Goal: Information Seeking & Learning: Learn about a topic

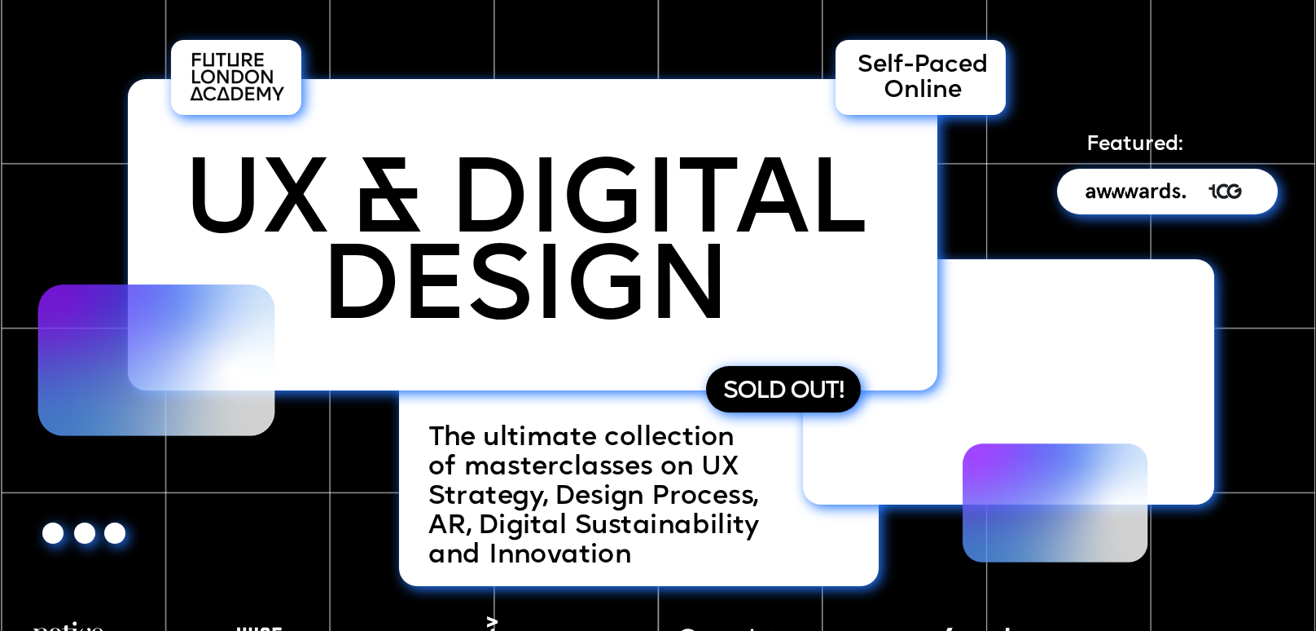
click at [561, 499] on span "of masterclasses on UX Strategy, Design Process, AR, Digital Sustainability and…" at bounding box center [601, 510] width 347 height 115
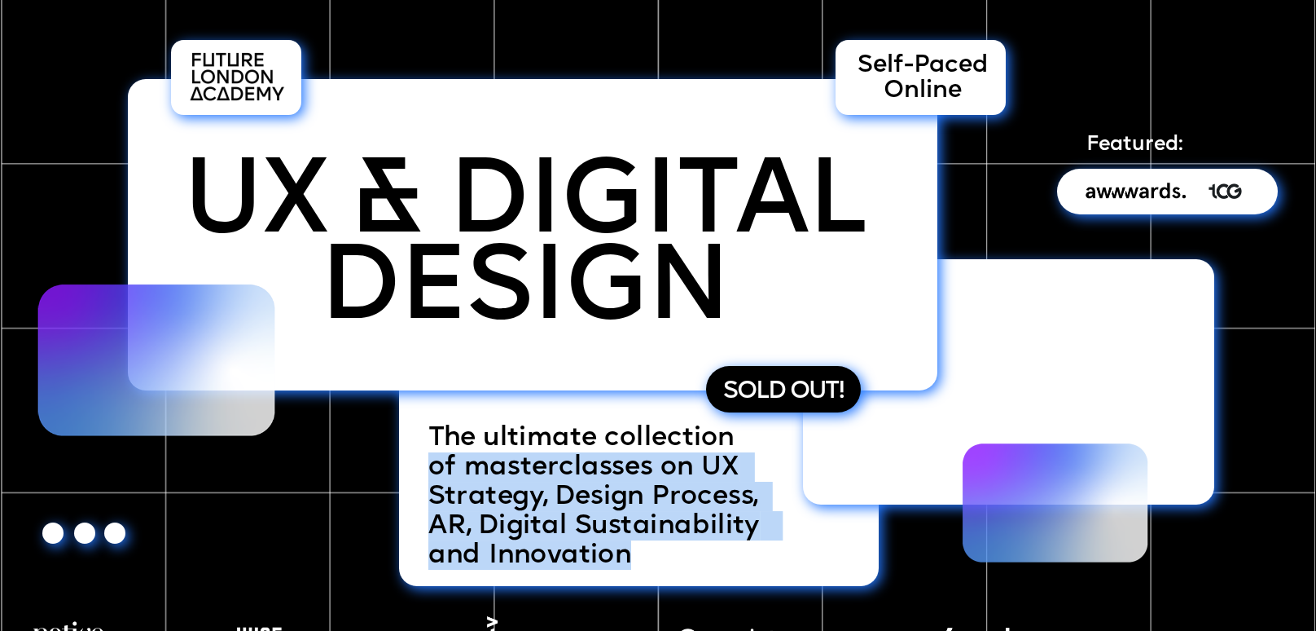
click at [561, 499] on span "of masterclasses on UX Strategy, Design Process, AR, Digital Sustainability and…" at bounding box center [601, 510] width 347 height 115
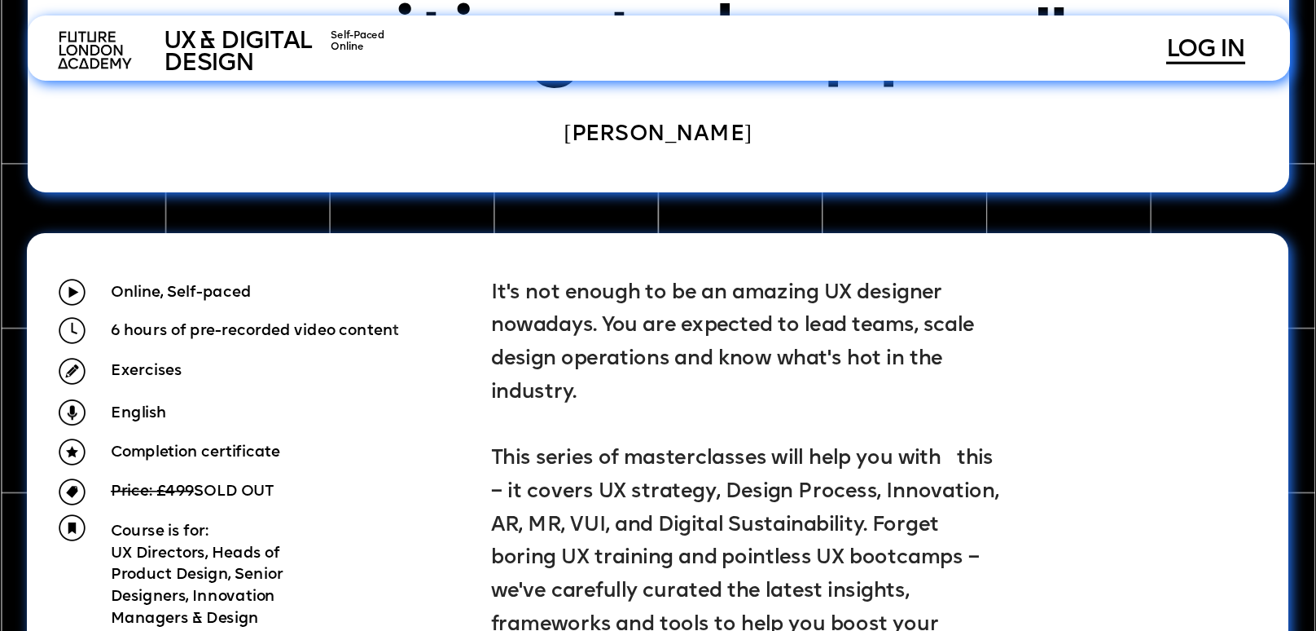
scroll to position [1449, 0]
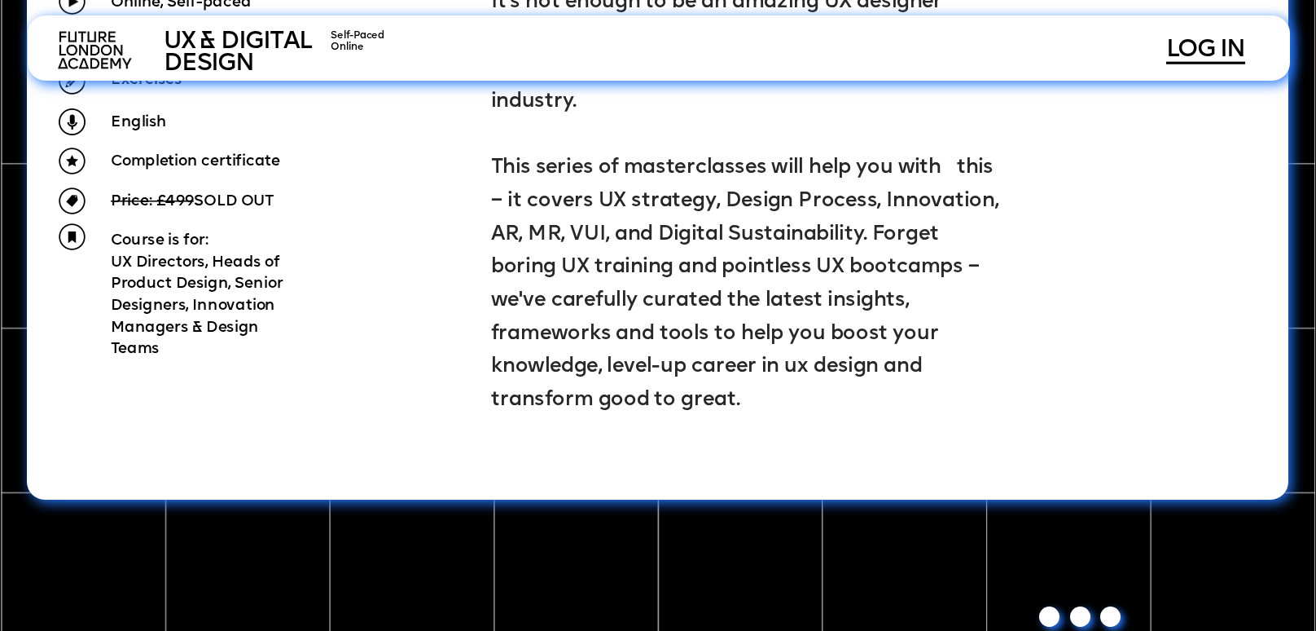
click at [653, 361] on span "It's not enough to be an amazing UX designer nowadays. You are expected to lead…" at bounding box center [747, 201] width 512 height 419
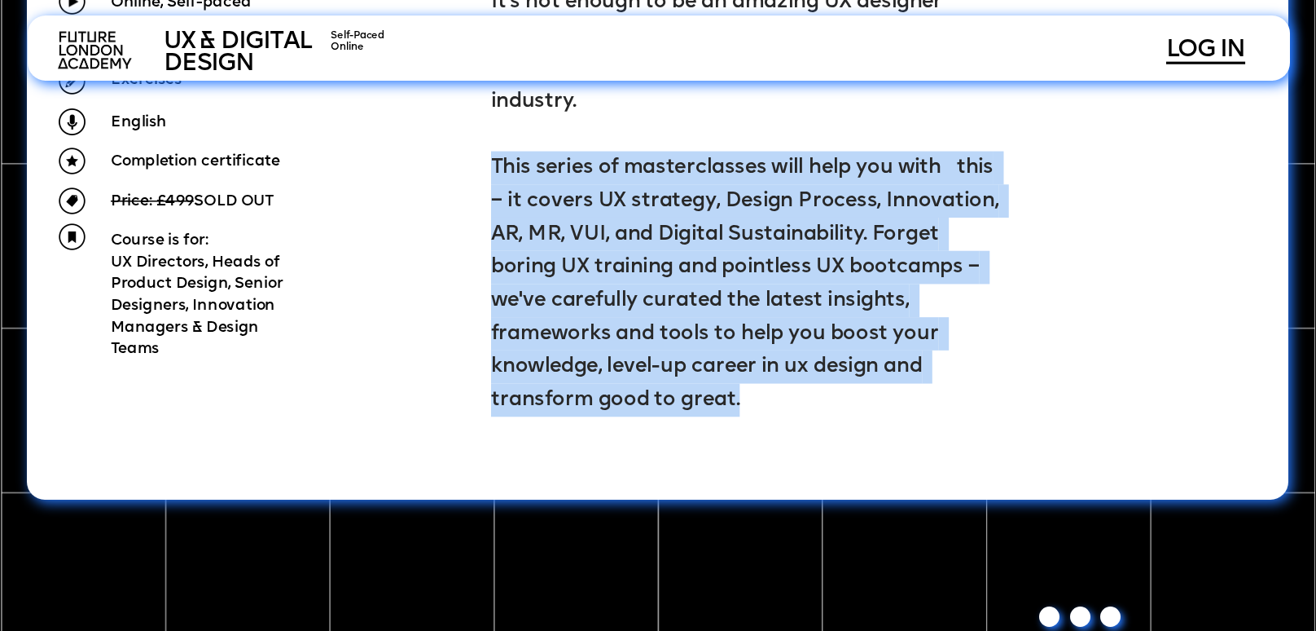
click at [653, 361] on span "It's not enough to be an amazing UX designer nowadays. You are expected to lead…" at bounding box center [747, 201] width 512 height 419
click at [757, 317] on p "It's not enough to be an amazing UX designer nowadays. You are expected to lead…" at bounding box center [746, 200] width 510 height 431
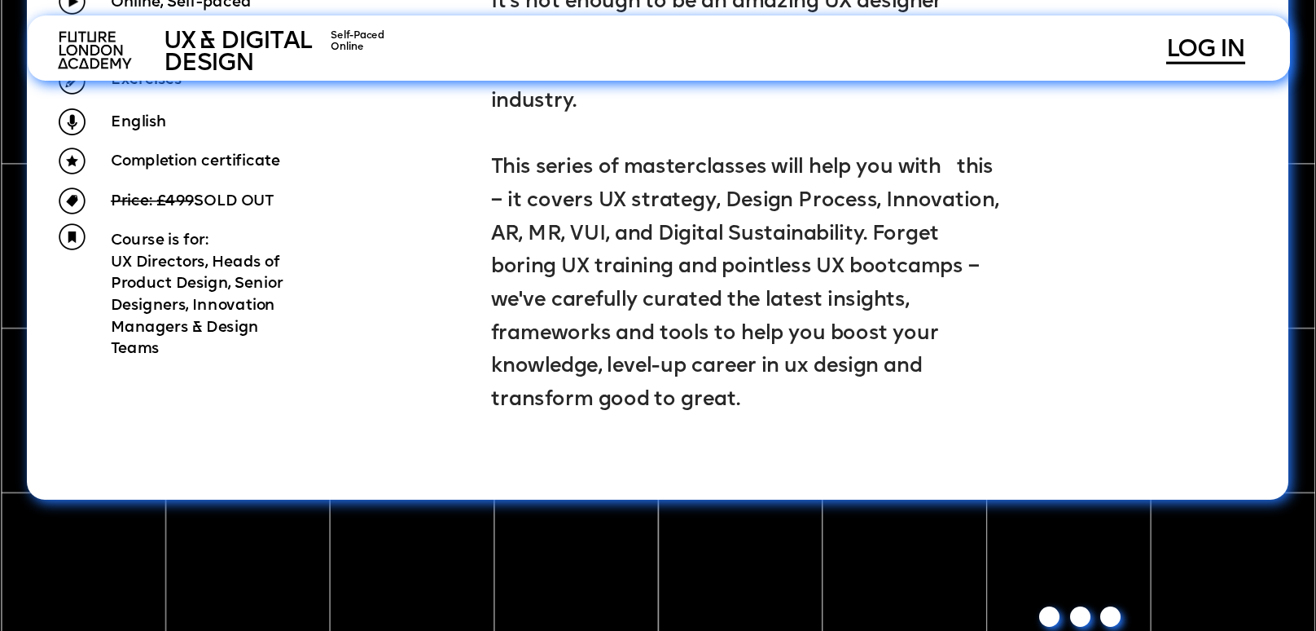
click at [759, 348] on p "It's not enough to be an amazing UX designer nowadays. You are expected to lead…" at bounding box center [746, 200] width 510 height 431
click at [739, 363] on span "It's not enough to be an amazing UX designer nowadays. You are expected to lead…" at bounding box center [747, 201] width 512 height 419
click at [688, 341] on span "It's not enough to be an amazing UX designer nowadays. You are expected to lead…" at bounding box center [747, 201] width 512 height 419
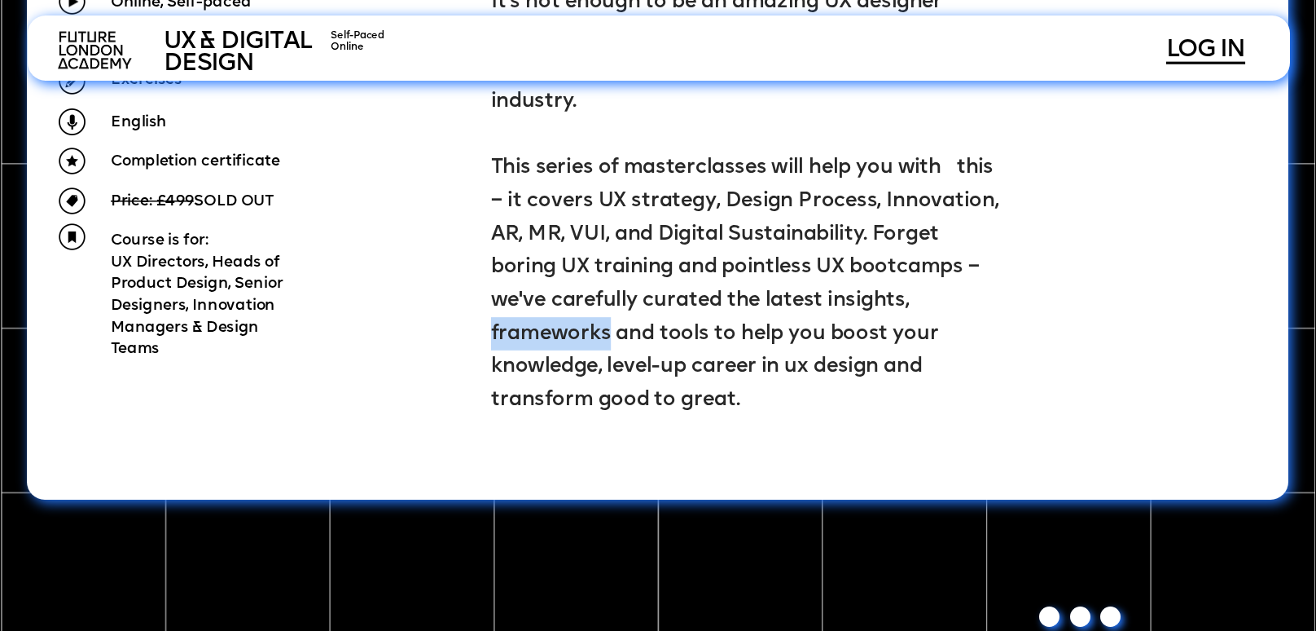
click at [688, 341] on span "It's not enough to be an amazing UX designer nowadays. You are expected to lead…" at bounding box center [747, 201] width 512 height 419
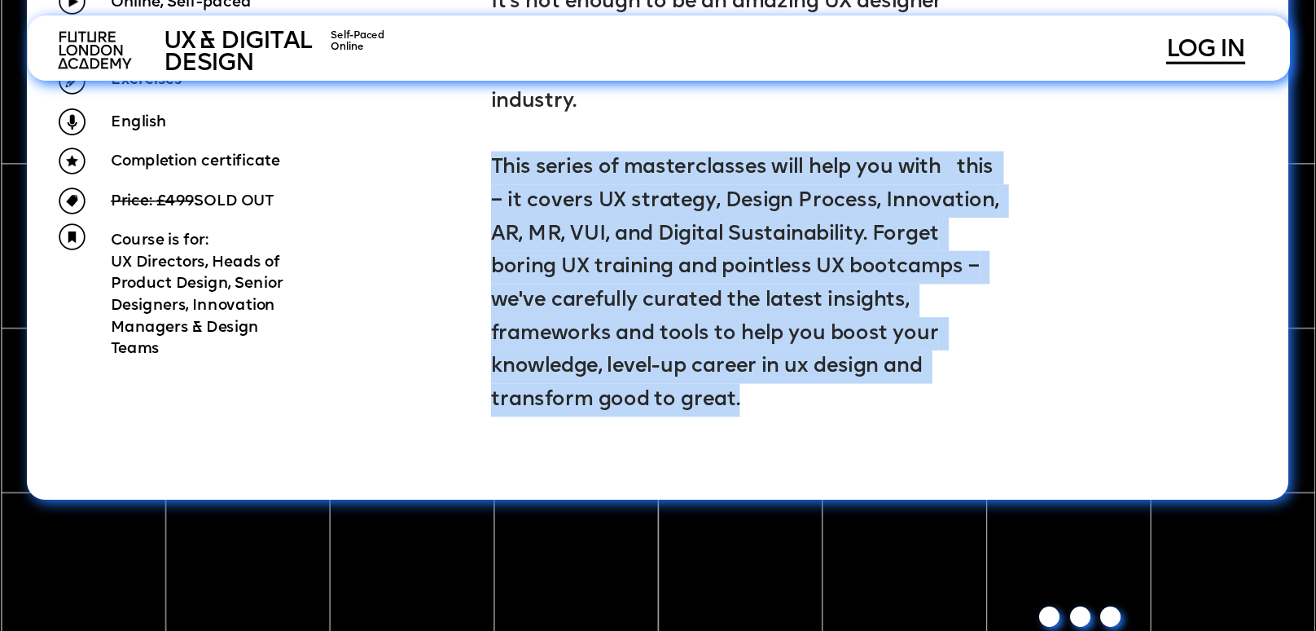
click at [688, 341] on span "It's not enough to be an amazing UX designer nowadays. You are expected to lead…" at bounding box center [747, 201] width 512 height 419
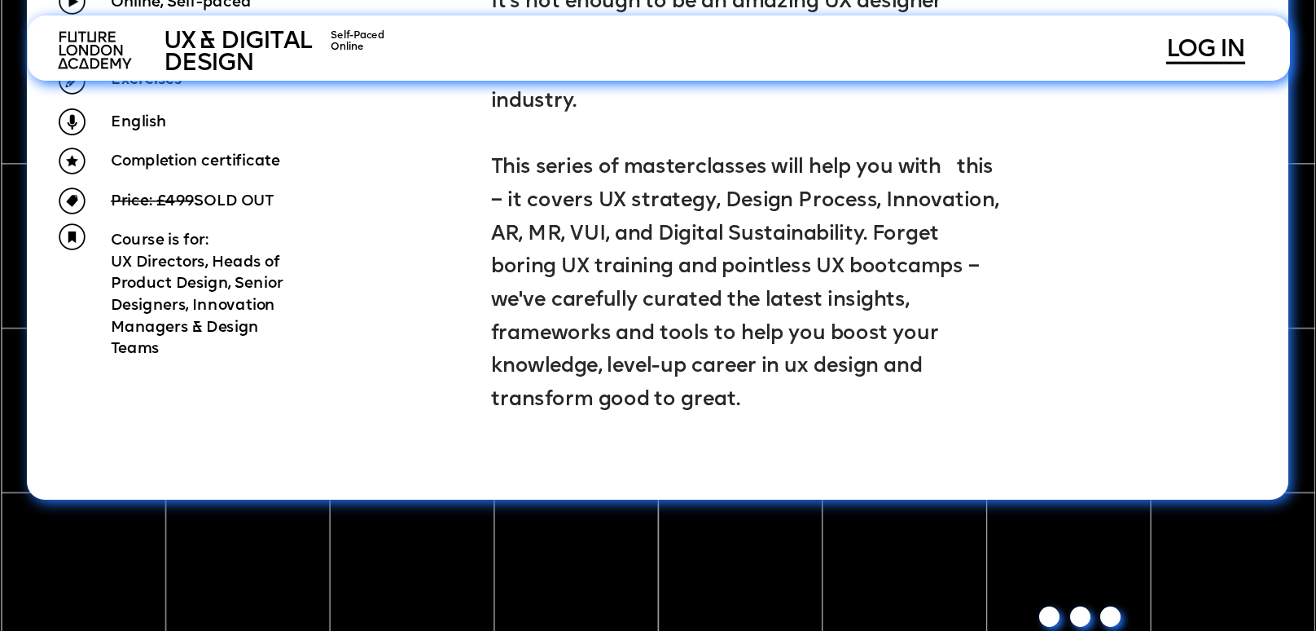
click at [852, 420] on div at bounding box center [658, 220] width 1262 height 557
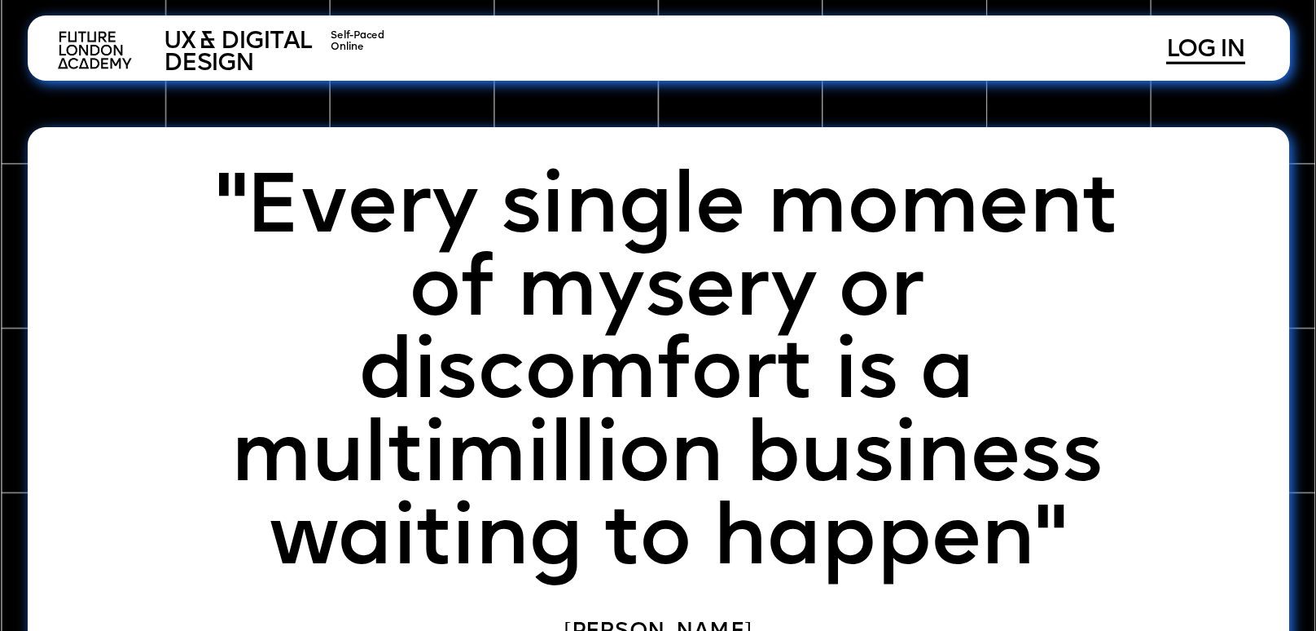
scroll to position [0, 0]
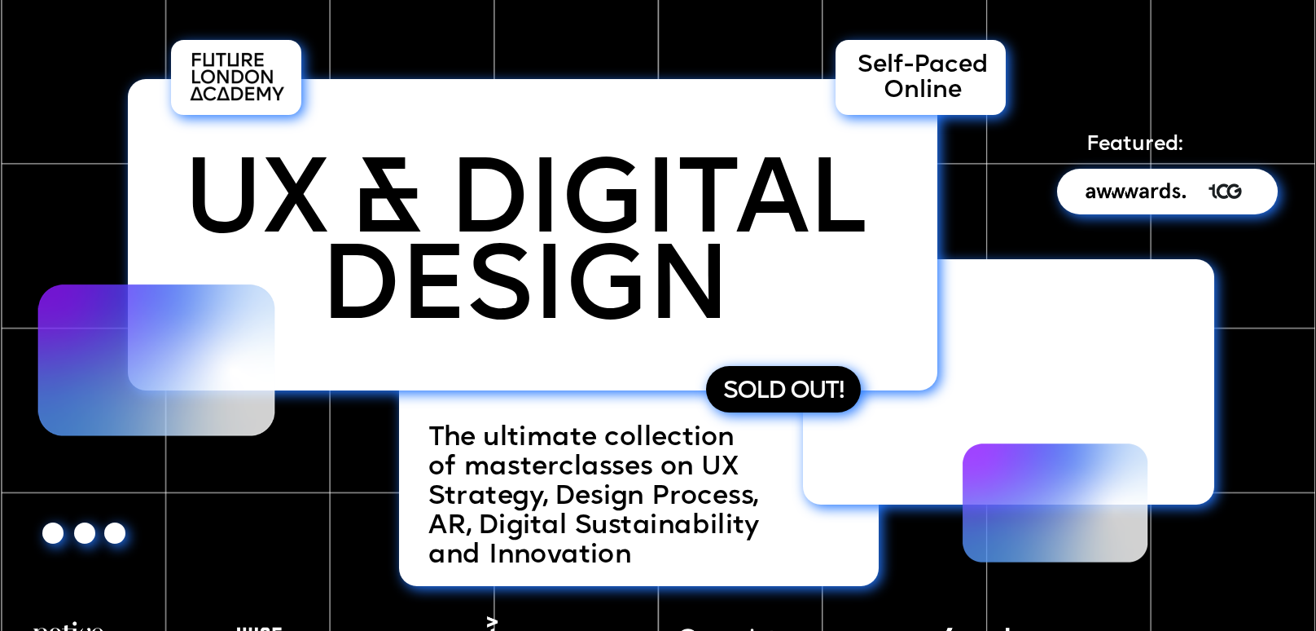
click at [498, 495] on span "of masterclasses on UX Strategy, Design Process, AR, Digital Sustainability and…" at bounding box center [601, 510] width 347 height 115
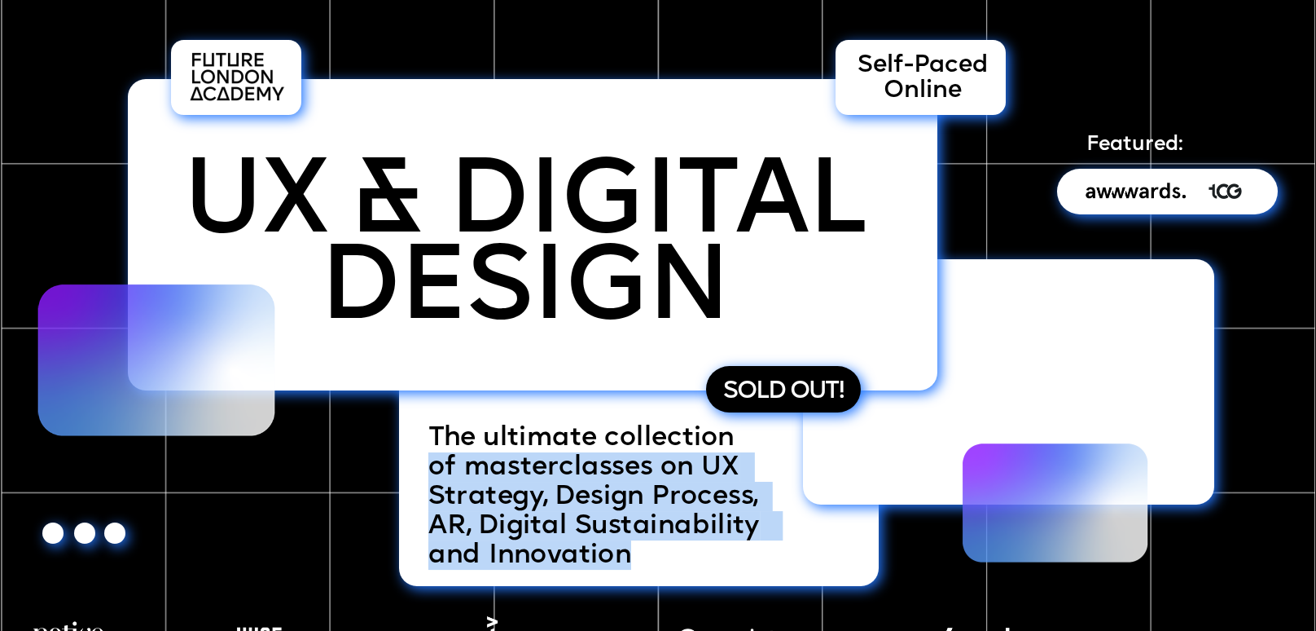
click at [498, 495] on span "of masterclasses on UX Strategy, Design Process, AR, Digital Sustainability and…" at bounding box center [601, 510] width 347 height 115
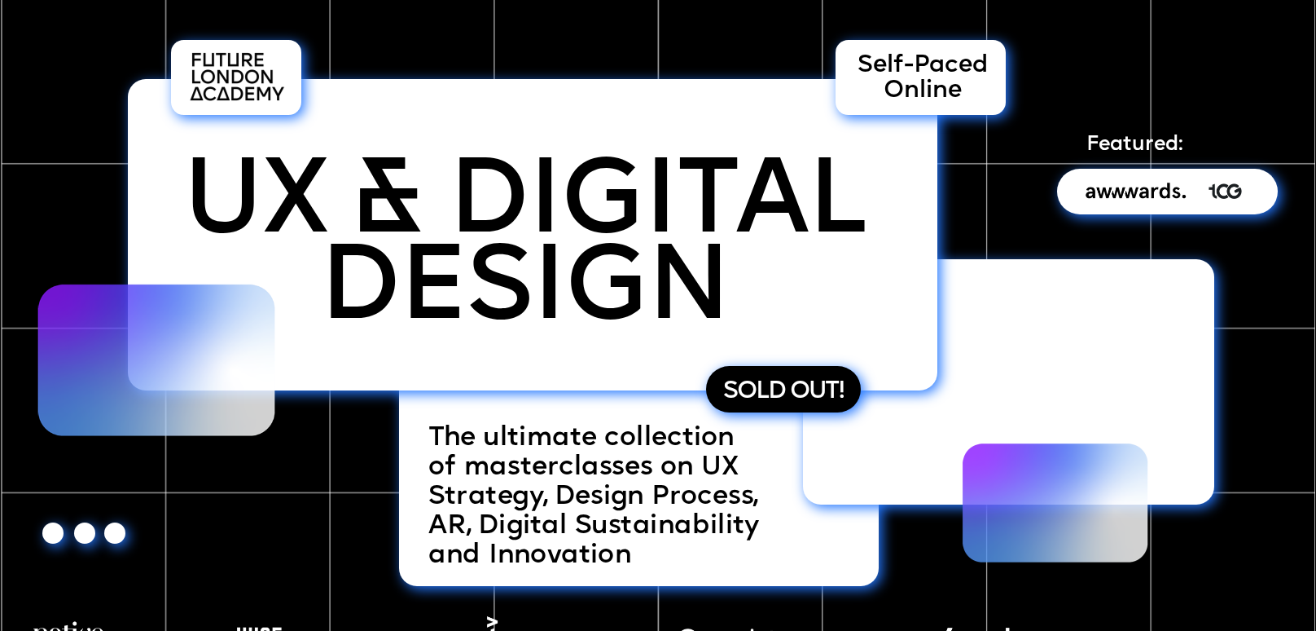
click at [683, 369] on div at bounding box center [533, 234] width 810 height 311
click at [760, 409] on p "SOLD OUT!" at bounding box center [823, 392] width 192 height 40
click at [820, 398] on span "SOLD OUT!" at bounding box center [783, 392] width 119 height 24
click at [766, 403] on p "SOLD OUT!" at bounding box center [820, 392] width 192 height 40
click at [766, 403] on p "SOLD OUT!" at bounding box center [825, 392] width 192 height 40
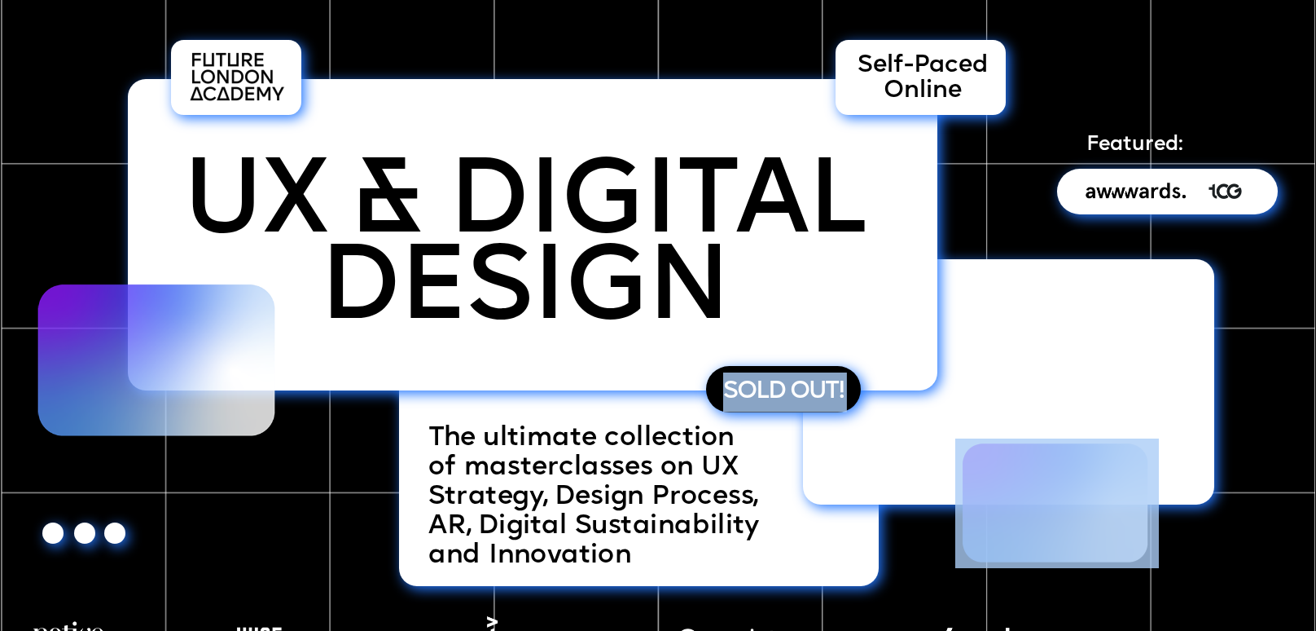
click at [766, 403] on p "SOLD OUT!" at bounding box center [820, 392] width 192 height 40
click at [901, 375] on p "SOLD OUT!" at bounding box center [821, 392] width 192 height 40
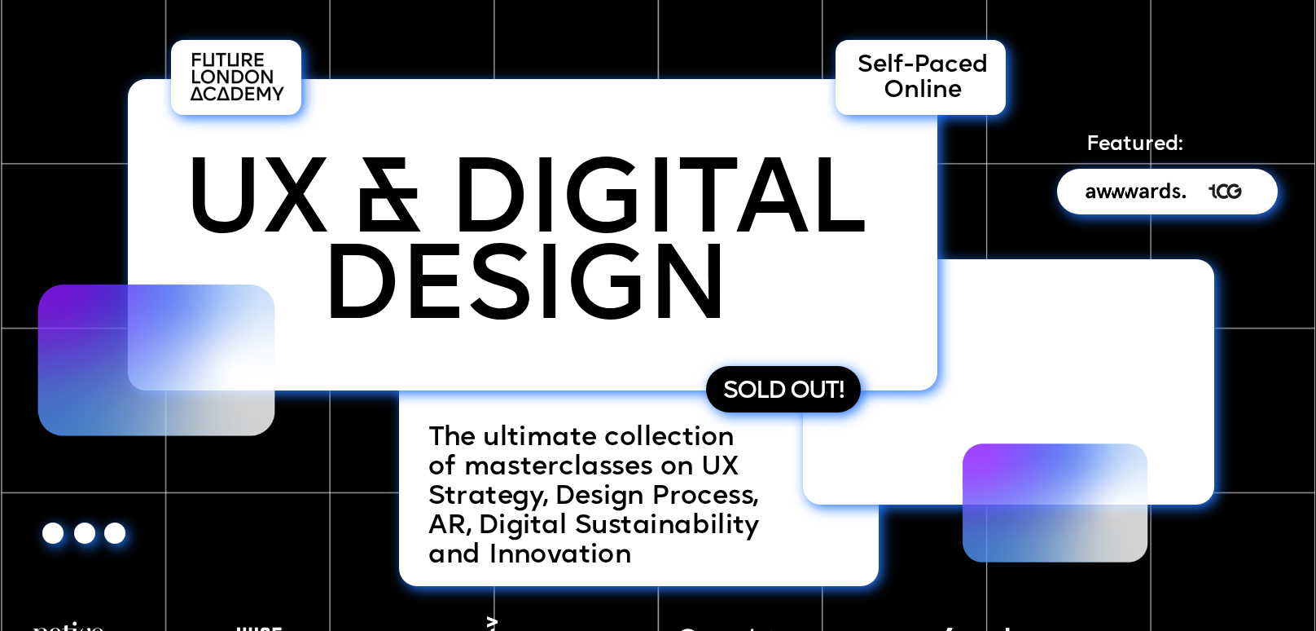
click at [767, 385] on span "SOLD OUT!" at bounding box center [786, 392] width 119 height 24
